Goal: Check status: Check status

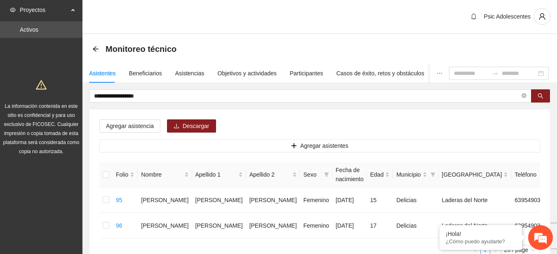
click at [95, 48] on icon "arrow-left" at bounding box center [95, 49] width 7 height 7
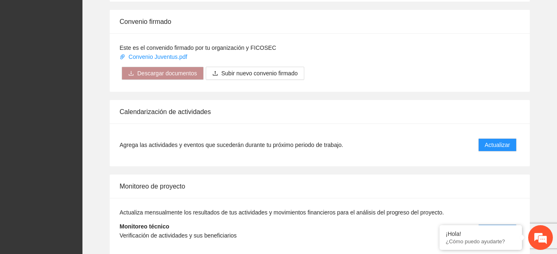
scroll to position [666, 0]
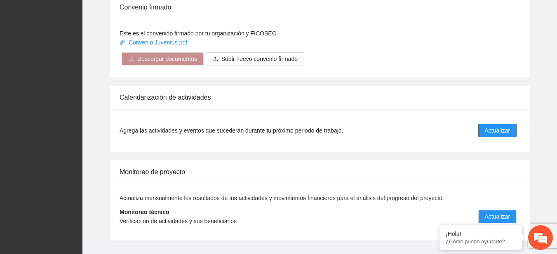
click at [486, 129] on span "Actualizar" at bounding box center [497, 130] width 25 height 9
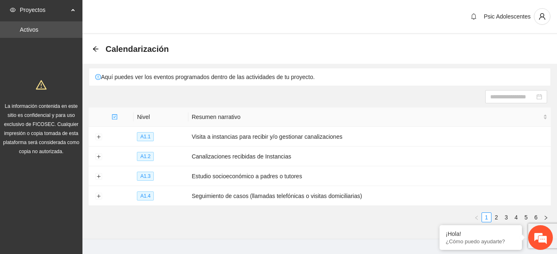
scroll to position [16, 0]
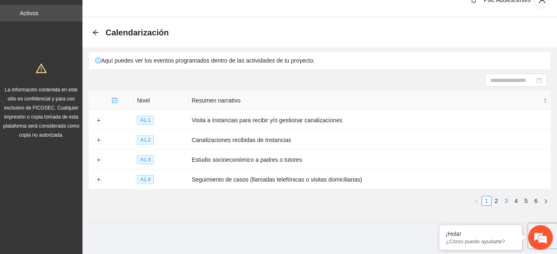
click at [506, 197] on link "3" at bounding box center [506, 201] width 9 height 9
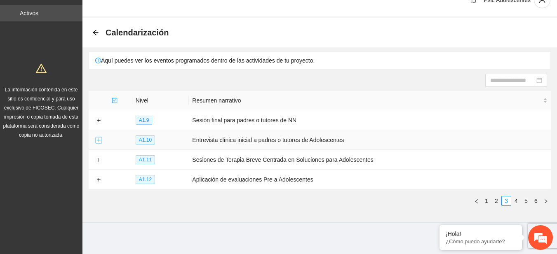
click at [99, 138] on button "Expand row" at bounding box center [98, 140] width 7 height 7
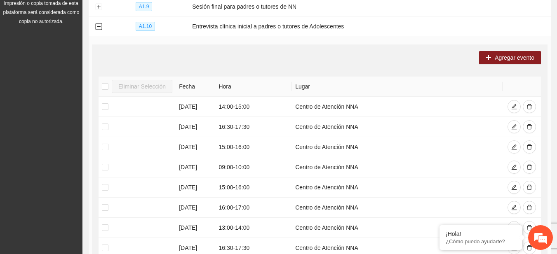
scroll to position [0, 0]
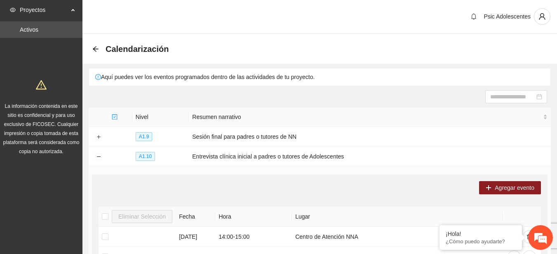
click at [95, 45] on div "Calendarización" at bounding box center [132, 48] width 81 height 13
click at [95, 51] on icon "arrow-left" at bounding box center [95, 48] width 5 height 5
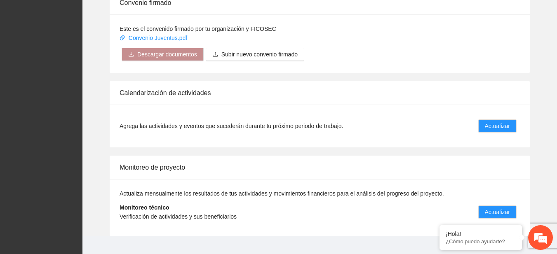
scroll to position [684, 0]
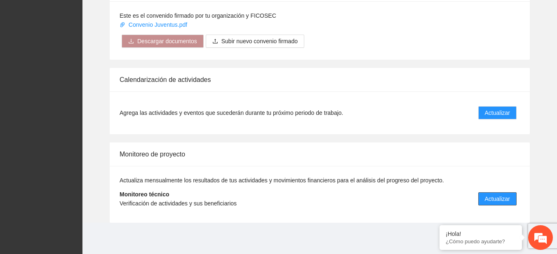
click at [490, 194] on button "Actualizar" at bounding box center [497, 198] width 38 height 13
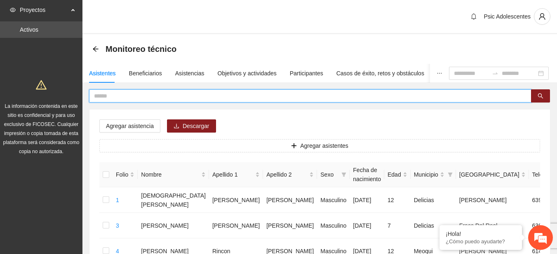
click at [142, 97] on input "text" at bounding box center [307, 95] width 426 height 9
type input "**********"
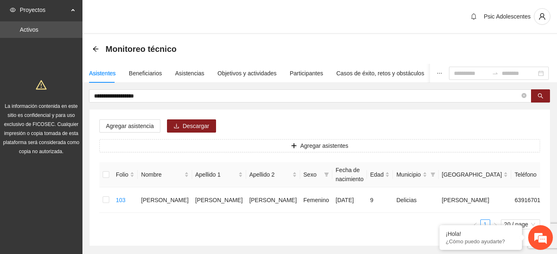
click at [96, 53] on div "Monitoreo técnico" at bounding box center [136, 48] width 89 height 13
click at [95, 49] on icon "arrow-left" at bounding box center [95, 48] width 5 height 5
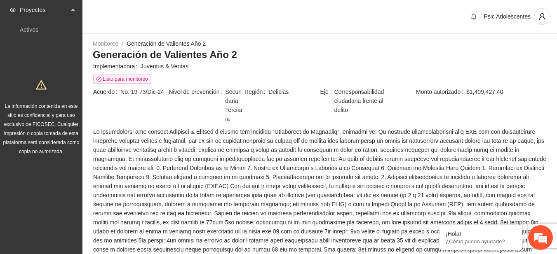
click at [360, 194] on span at bounding box center [319, 222] width 453 height 190
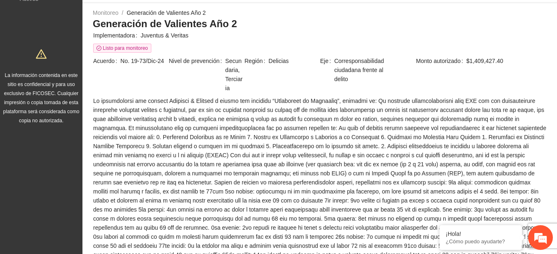
scroll to position [13, 0]
